Goal: Transaction & Acquisition: Purchase product/service

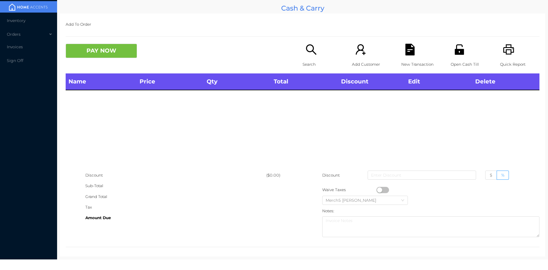
scroll to position [3, 0]
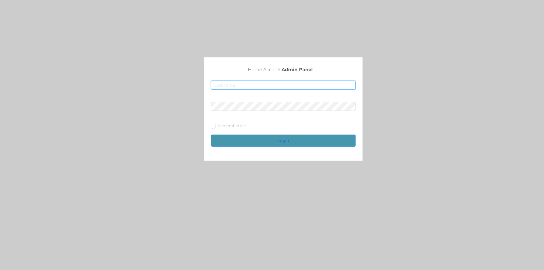
type input "[EMAIL_ADDRESS][DOMAIN_NAME]"
click at [235, 140] on button "Login" at bounding box center [283, 140] width 144 height 12
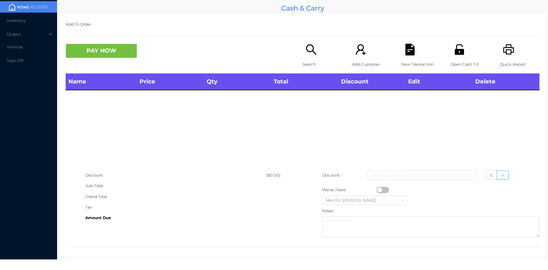
click at [309, 56] on div "Search" at bounding box center [322, 59] width 39 height 30
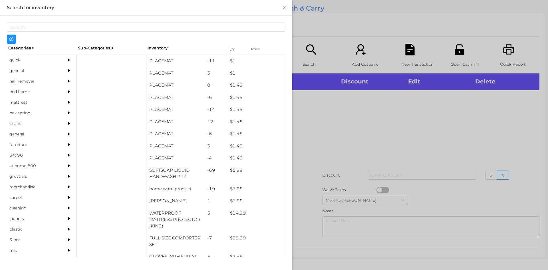
click at [47, 71] on div "general" at bounding box center [33, 70] width 52 height 11
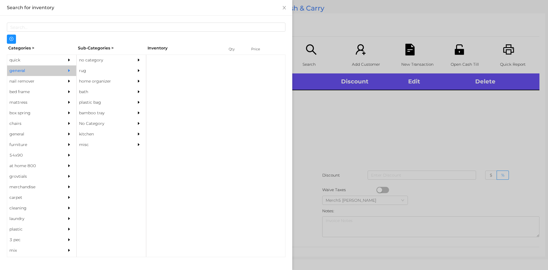
click at [102, 57] on div "no category" at bounding box center [103, 60] width 52 height 11
click at [131, 63] on div "no category" at bounding box center [111, 60] width 69 height 11
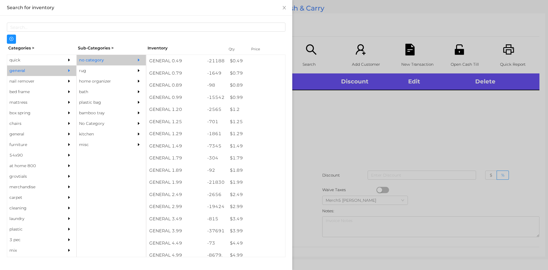
click at [334, 152] on div at bounding box center [274, 135] width 548 height 270
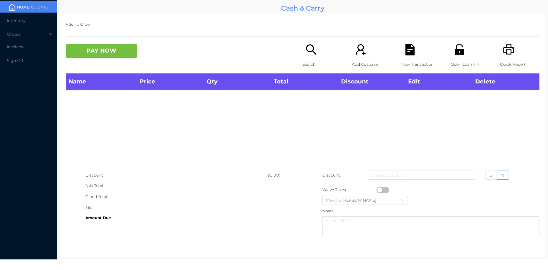
click at [319, 45] on div "Search" at bounding box center [322, 59] width 39 height 30
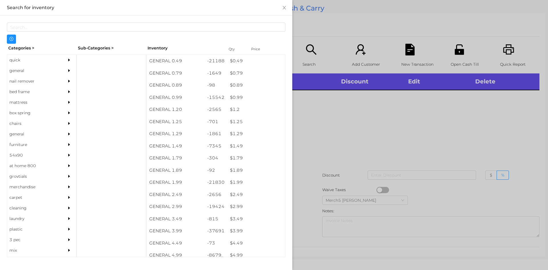
click at [53, 70] on div "general" at bounding box center [33, 70] width 52 height 11
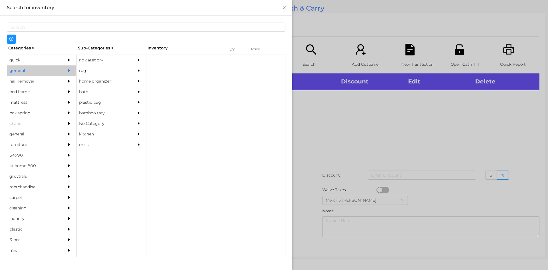
click at [92, 58] on div "no category" at bounding box center [103, 60] width 52 height 11
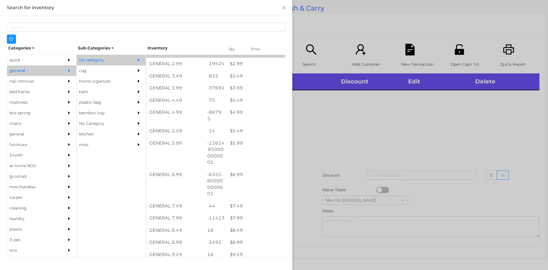
scroll to position [285, 0]
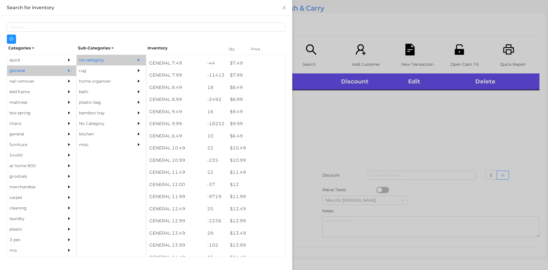
click at [365, 126] on div at bounding box center [274, 135] width 548 height 270
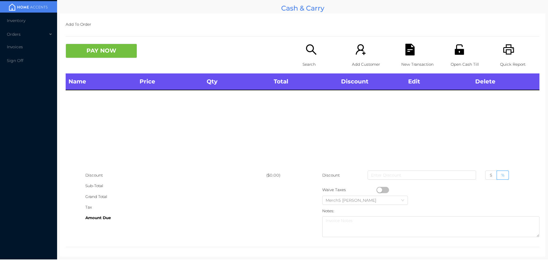
click at [300, 56] on div "PAY NOW" at bounding box center [184, 51] width 237 height 14
click at [310, 47] on icon "icon: search" at bounding box center [311, 50] width 12 height 12
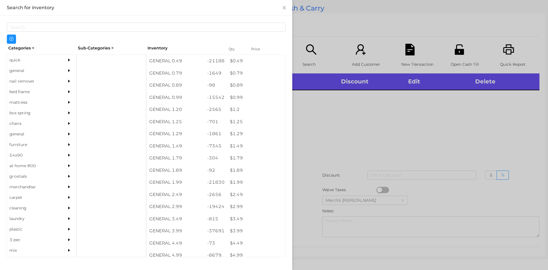
click at [67, 71] on icon "icon: caret-right" at bounding box center [69, 71] width 4 height 4
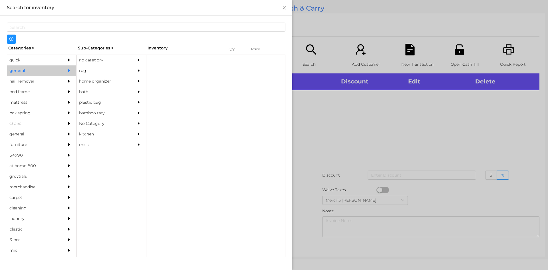
click at [119, 59] on div "no category" at bounding box center [103, 60] width 52 height 11
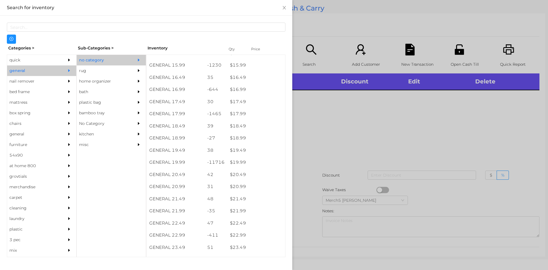
scroll to position [685, 0]
click at [344, 105] on div at bounding box center [274, 135] width 548 height 270
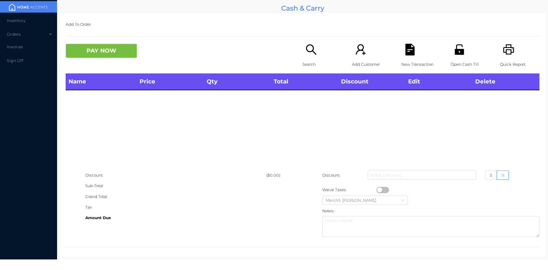
click at [455, 52] on icon "icon: unlock" at bounding box center [459, 49] width 9 height 10
click at [313, 57] on div "Search" at bounding box center [322, 59] width 39 height 30
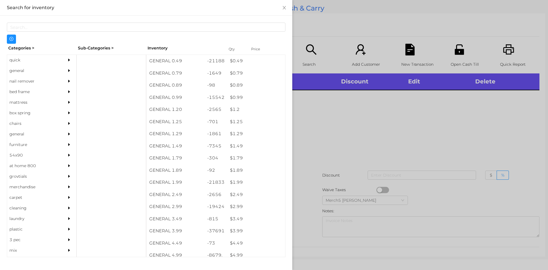
click at [57, 67] on div "general" at bounding box center [41, 70] width 69 height 11
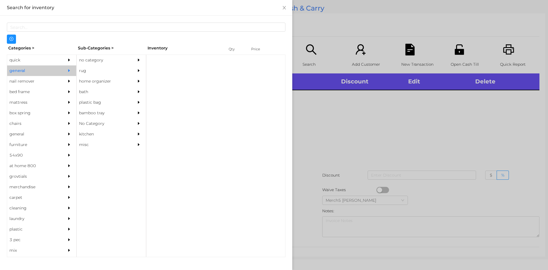
click at [104, 58] on div "no category" at bounding box center [103, 60] width 52 height 11
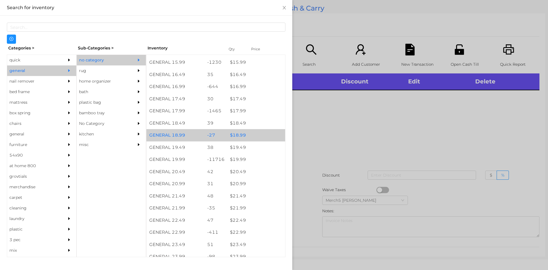
scroll to position [571, 0]
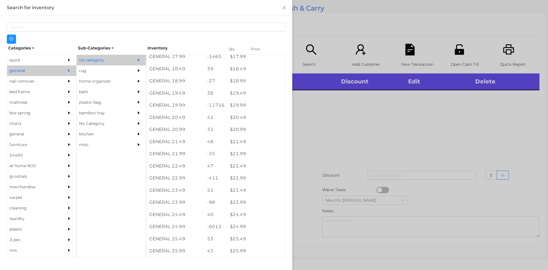
click at [333, 100] on div at bounding box center [274, 135] width 548 height 270
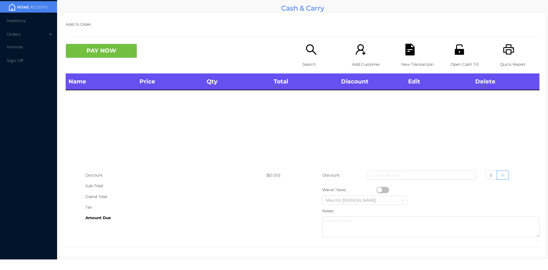
click at [305, 57] on div "Search" at bounding box center [322, 59] width 39 height 30
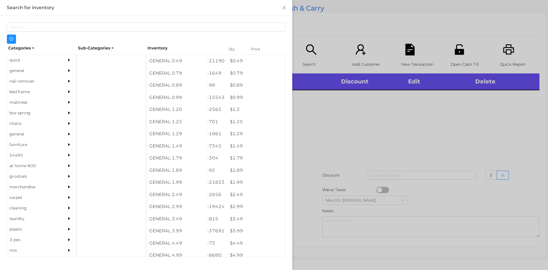
click at [67, 69] on icon "icon: caret-right" at bounding box center [69, 71] width 4 height 4
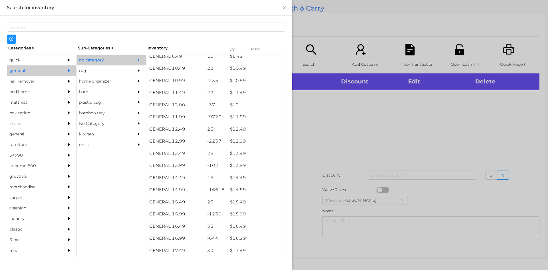
scroll to position [365, 0]
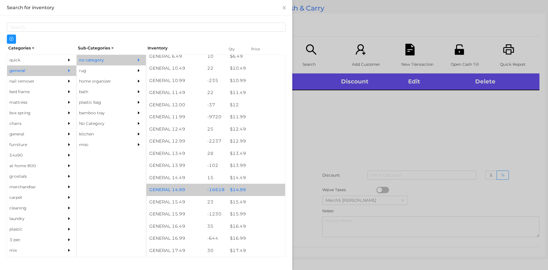
click at [260, 186] on div "$ 14.99" at bounding box center [256, 190] width 58 height 12
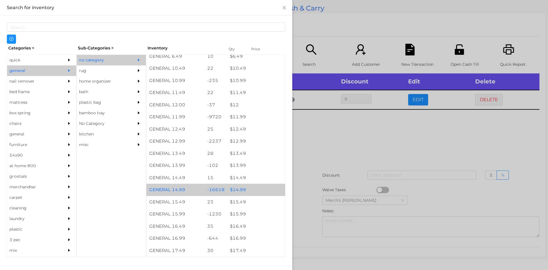
click at [354, 146] on div at bounding box center [274, 135] width 548 height 270
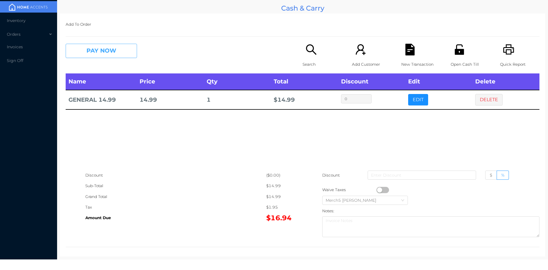
click at [124, 56] on button "PAY NOW" at bounding box center [101, 51] width 71 height 14
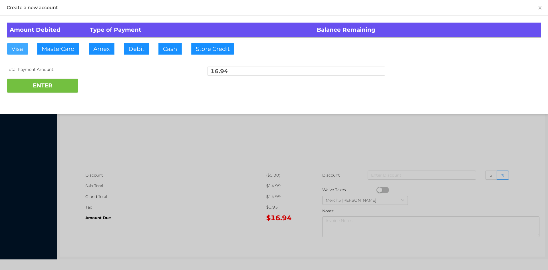
click at [23, 45] on button "Visa" at bounding box center [17, 48] width 21 height 11
click at [57, 82] on button "ENTER" at bounding box center [42, 86] width 71 height 14
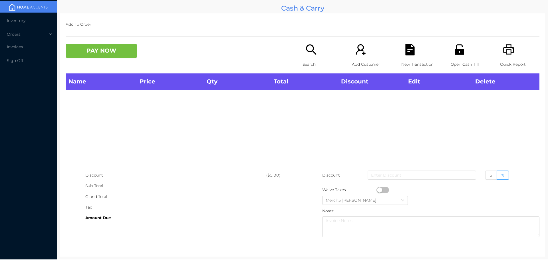
click at [315, 55] on div "Search" at bounding box center [322, 59] width 39 height 30
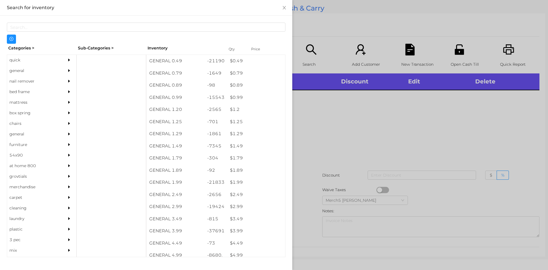
click at [66, 73] on div at bounding box center [70, 70] width 11 height 11
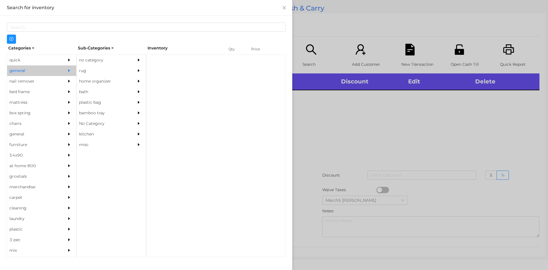
click at [125, 62] on div "no category" at bounding box center [103, 60] width 52 height 11
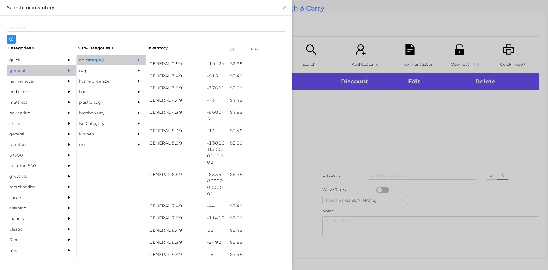
scroll to position [285, 0]
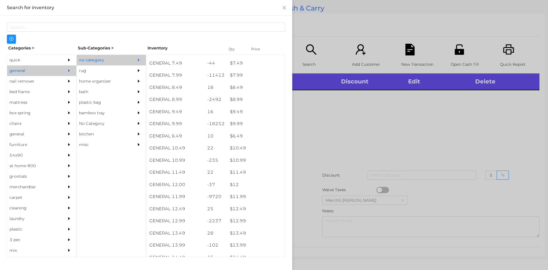
click at [343, 130] on div at bounding box center [274, 135] width 548 height 270
